Goal: Information Seeking & Learning: Understand process/instructions

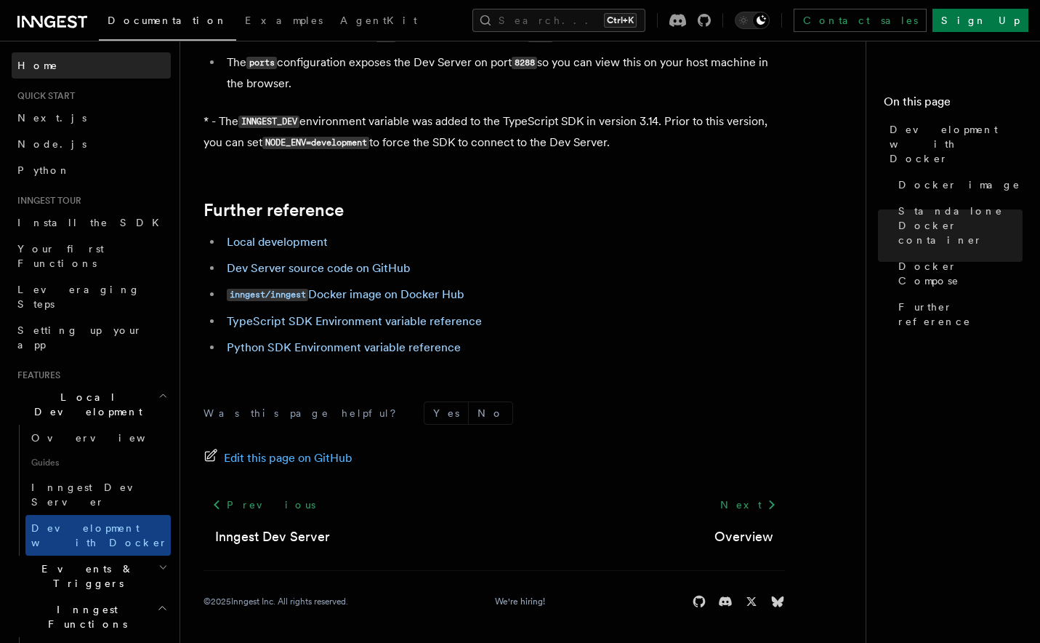
scroll to position [1492, 0]
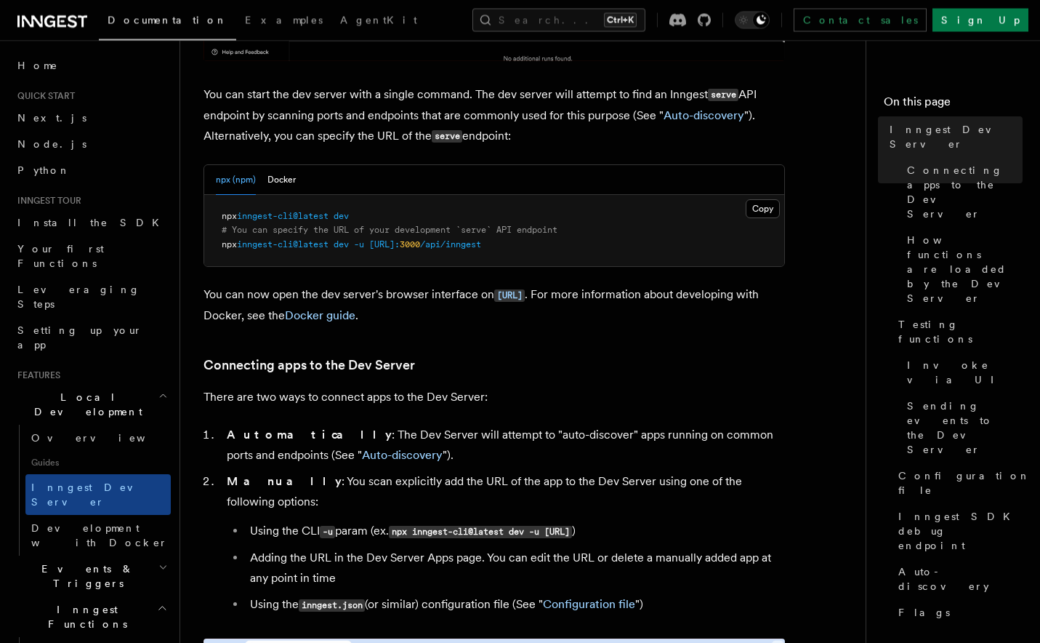
scroll to position [575, 0]
click at [270, 183] on button "Docker" at bounding box center [282, 181] width 28 height 30
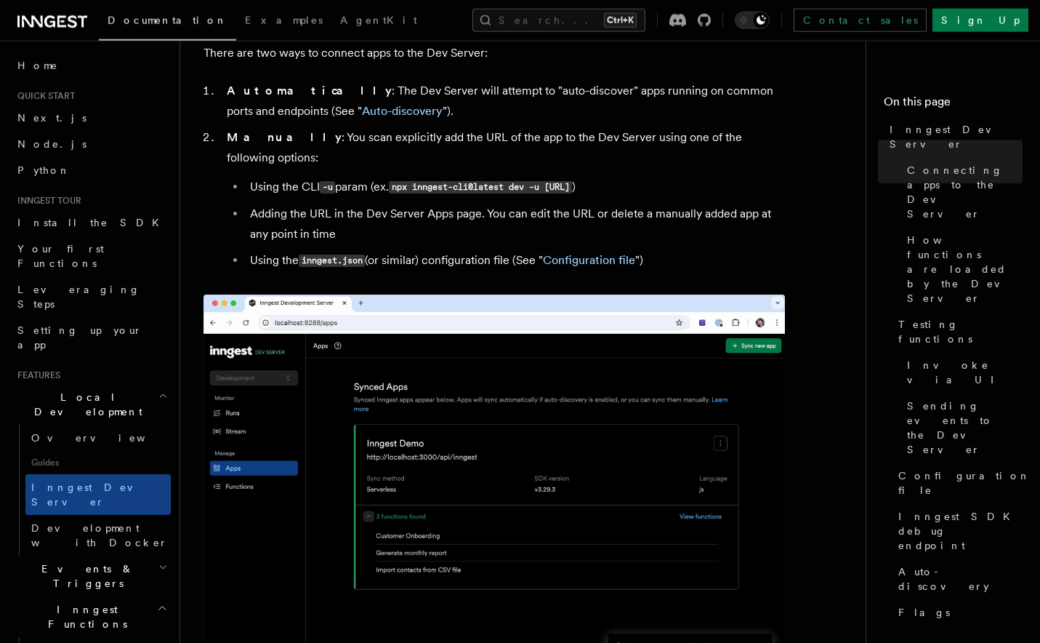
scroll to position [907, 0]
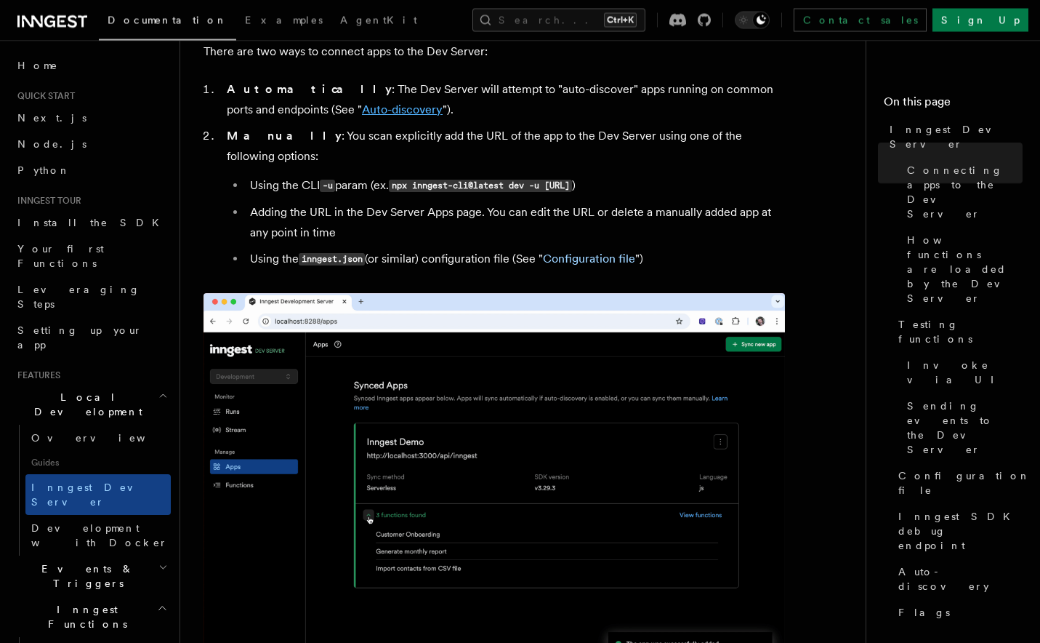
click at [362, 114] on link "Auto-discovery" at bounding box center [402, 110] width 81 height 14
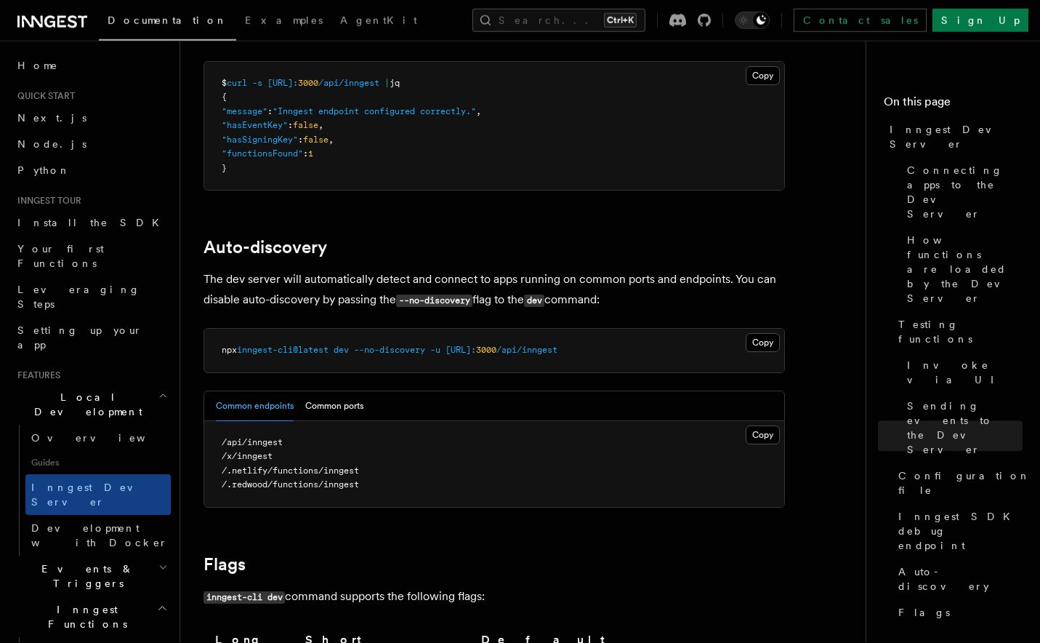
scroll to position [4319, 0]
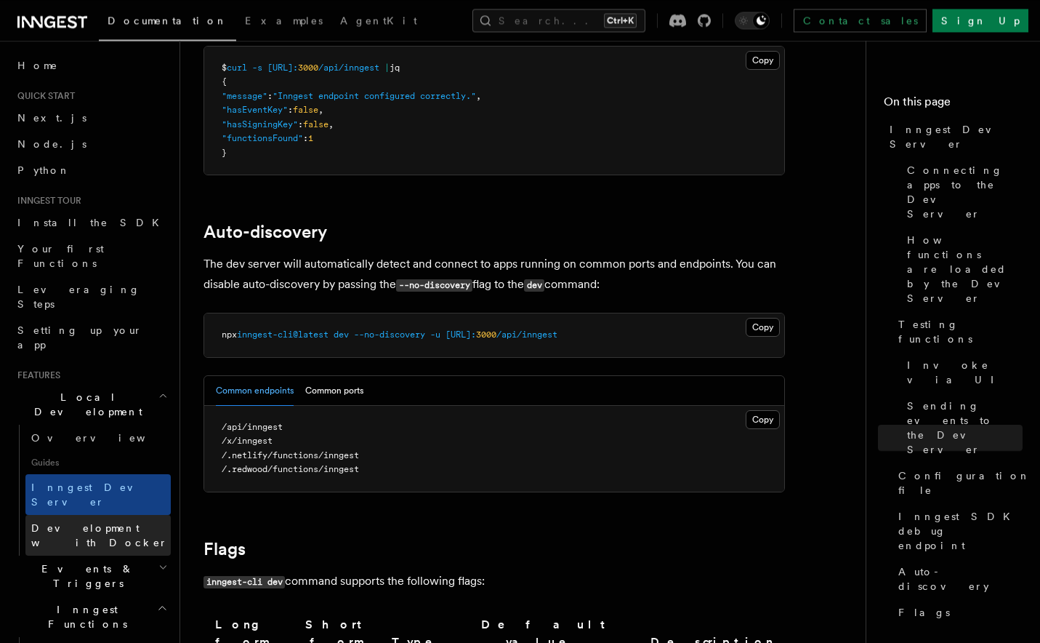
click at [112, 522] on span "Development with Docker" at bounding box center [99, 535] width 137 height 26
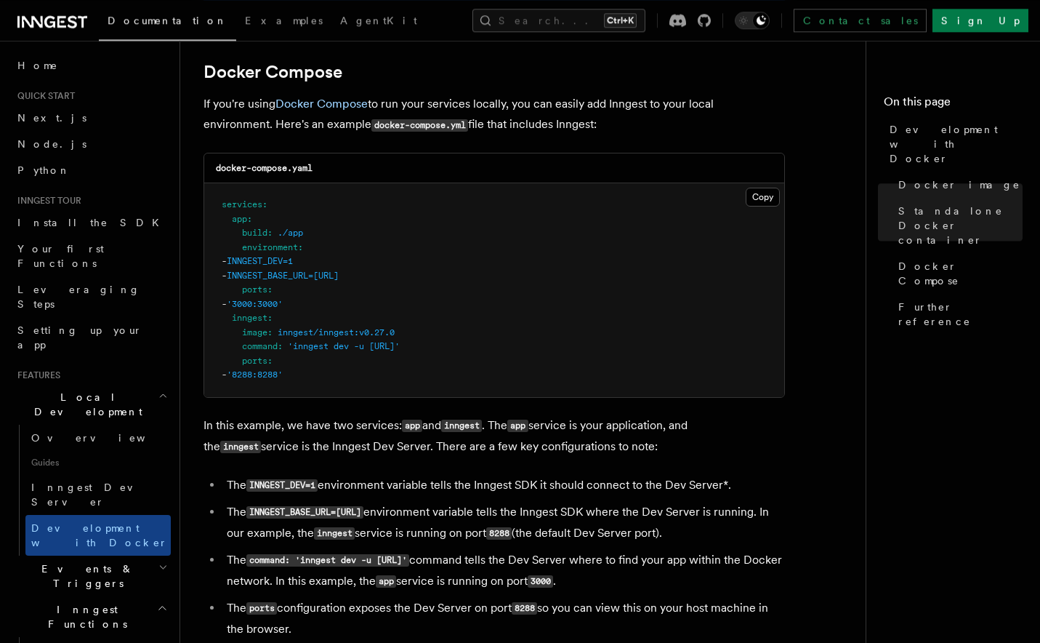
scroll to position [944, 0]
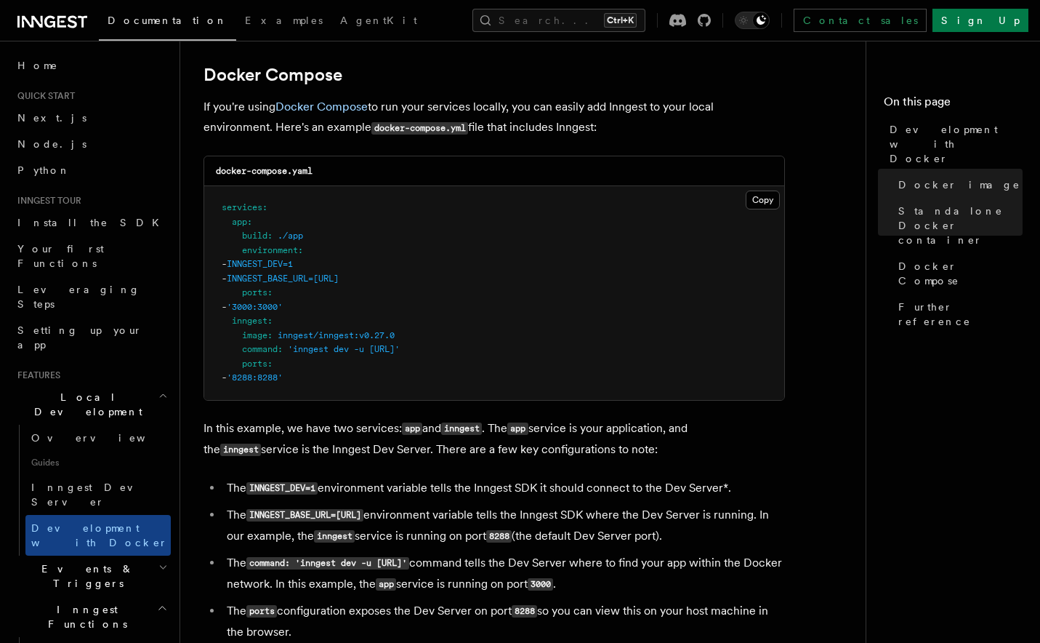
drag, startPoint x: 356, startPoint y: 372, endPoint x: 515, endPoint y: 377, distance: 159.3
click at [400, 354] on span "'inngest dev -u [URL]'" at bounding box center [344, 349] width 112 height 10
copy span "-u http://app:3000/api/inngest"
